Goal: Check status: Check status

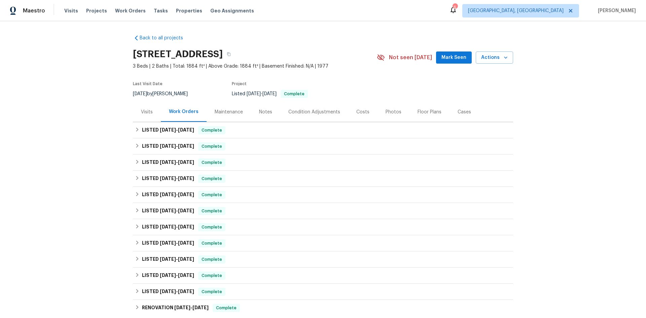
click at [143, 113] on div "Visits" at bounding box center [147, 112] width 12 height 7
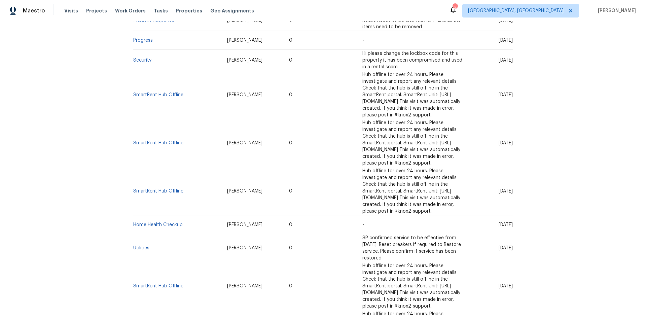
scroll to position [689, 0]
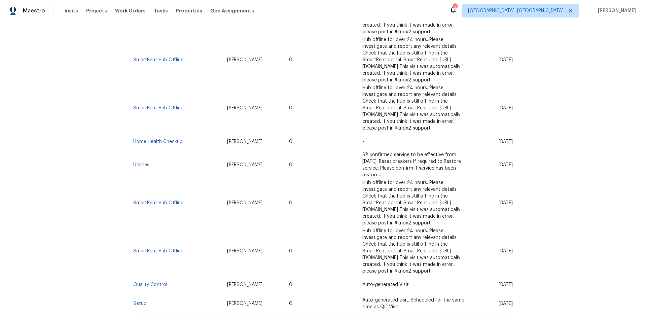
click at [136, 294] on td "Setup" at bounding box center [177, 303] width 89 height 19
click at [137, 301] on link "Setup" at bounding box center [139, 303] width 13 height 5
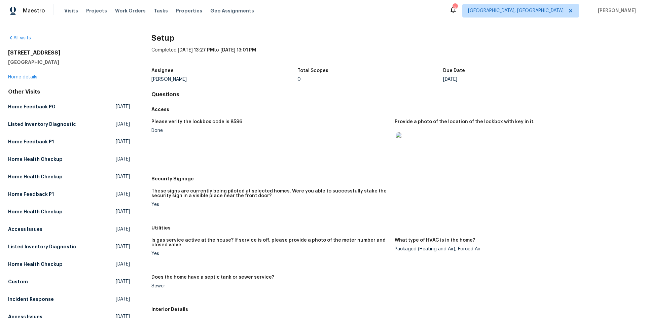
click at [494, 75] on div "Due Date" at bounding box center [516, 72] width 146 height 9
click at [413, 143] on img at bounding box center [407, 143] width 22 height 22
